Goal: Find specific page/section: Find specific page/section

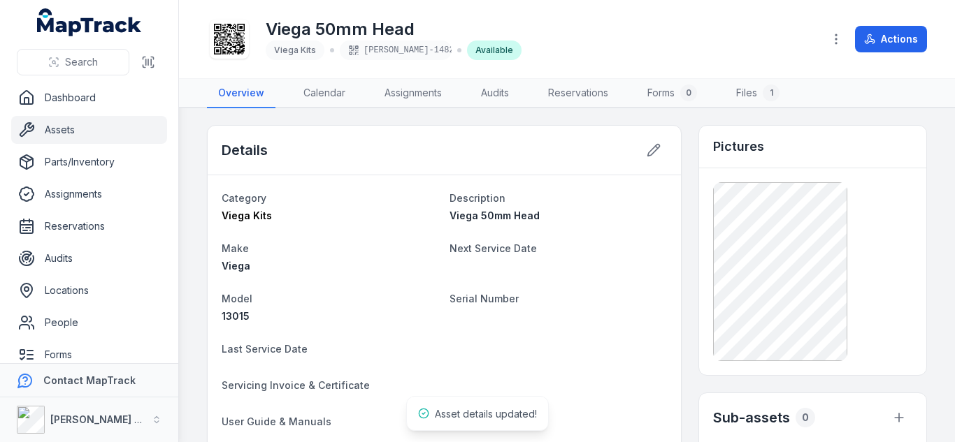
scroll to position [4, 0]
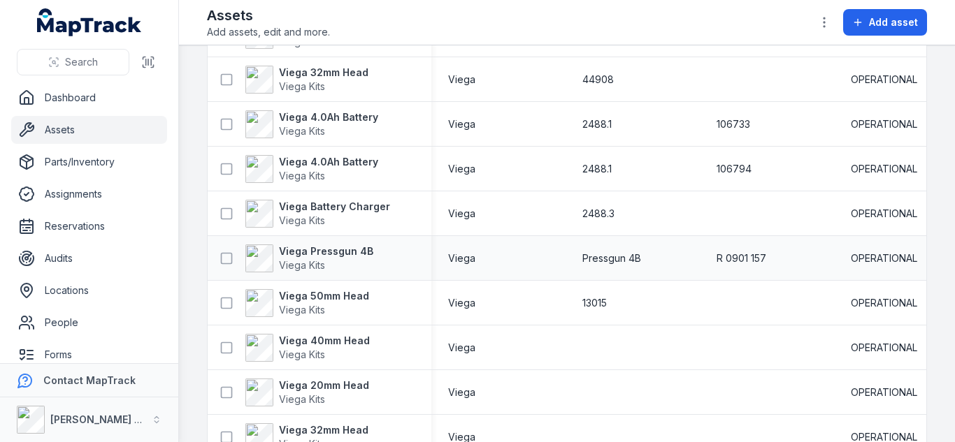
scroll to position [1816, 0]
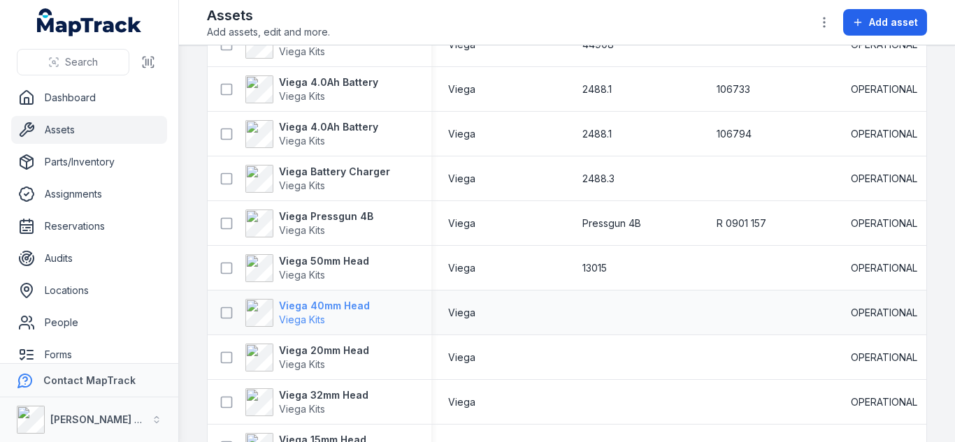
click at [331, 308] on strong "Viega 40mm Head" at bounding box center [324, 306] width 91 height 14
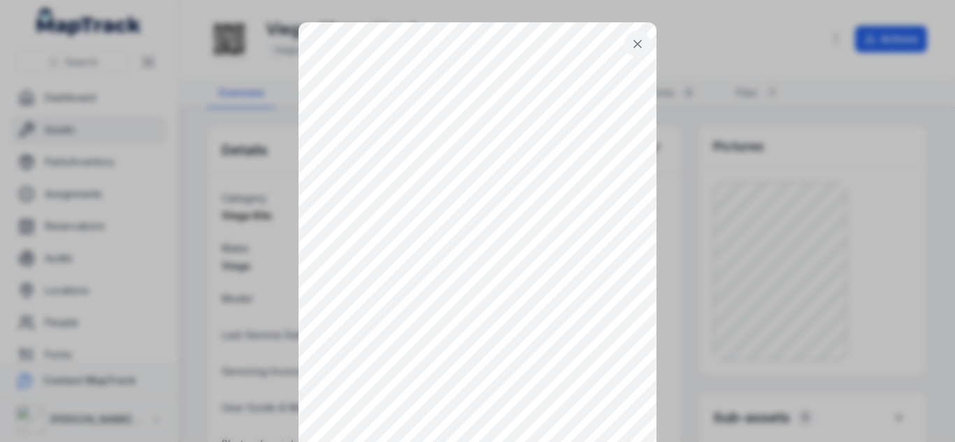
scroll to position [57, 0]
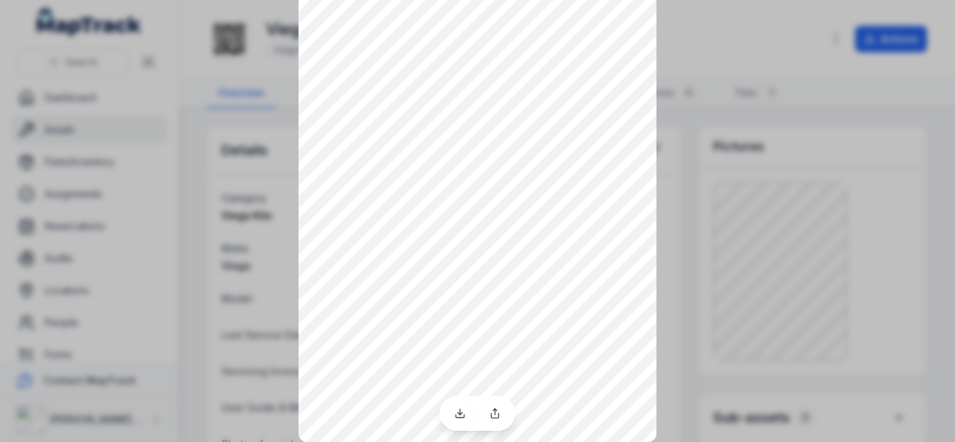
click at [239, 240] on div at bounding box center [477, 164] width 955 height 442
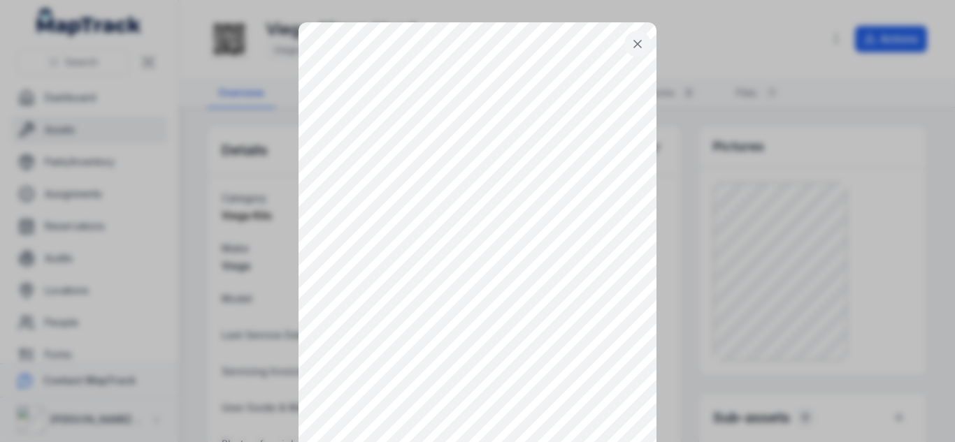
click at [634, 46] on icon at bounding box center [637, 44] width 7 height 7
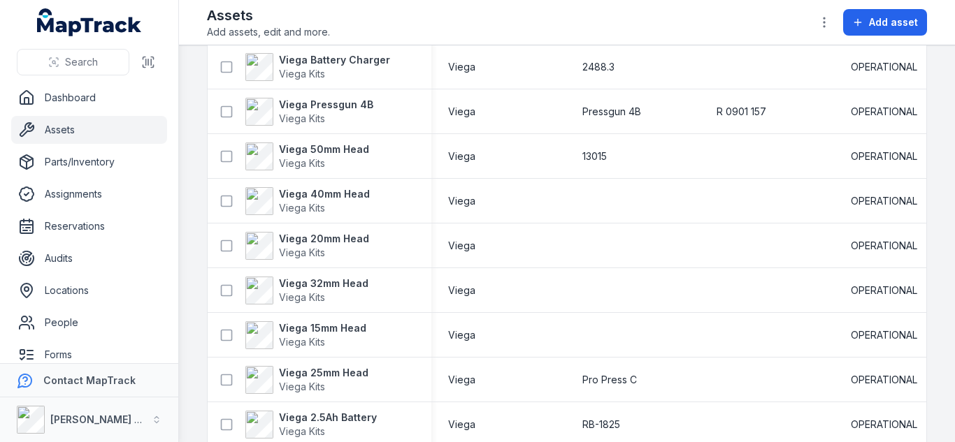
scroll to position [1929, 0]
